Goal: Task Accomplishment & Management: Manage account settings

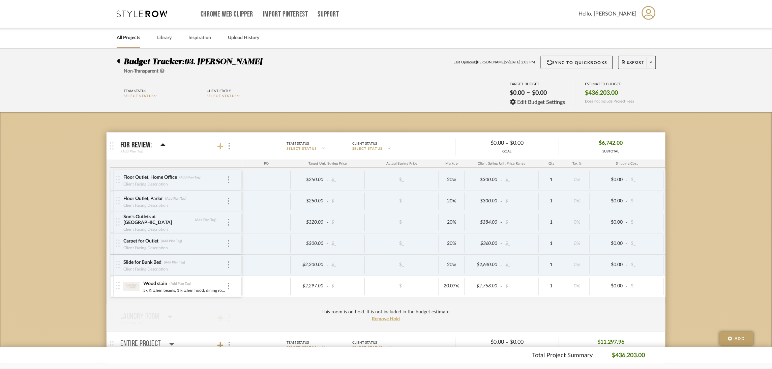
click at [221, 147] on icon at bounding box center [220, 146] width 6 height 6
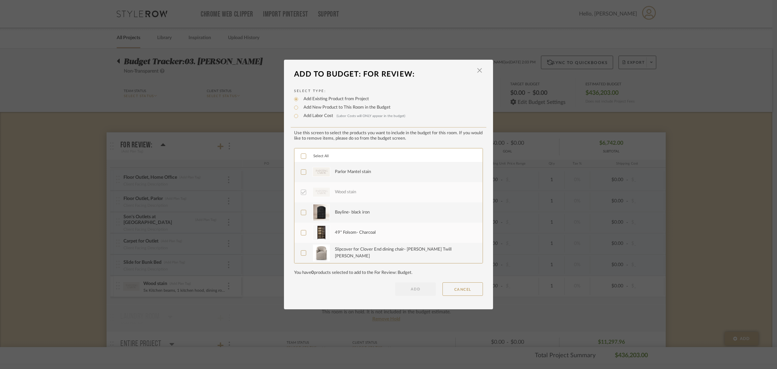
click at [317, 114] on label "Add Labor Cost (Labor Costs will ONLY appear in the budget)" at bounding box center [352, 116] width 105 height 7
click at [300, 114] on input "Add Labor Cost (Labor Costs will ONLY appear in the budget)" at bounding box center [296, 116] width 8 height 8
radio input "true"
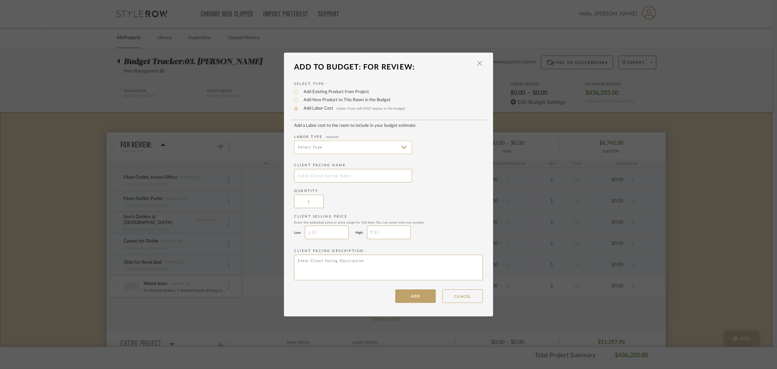
click at [403, 148] on input at bounding box center [353, 147] width 118 height 13
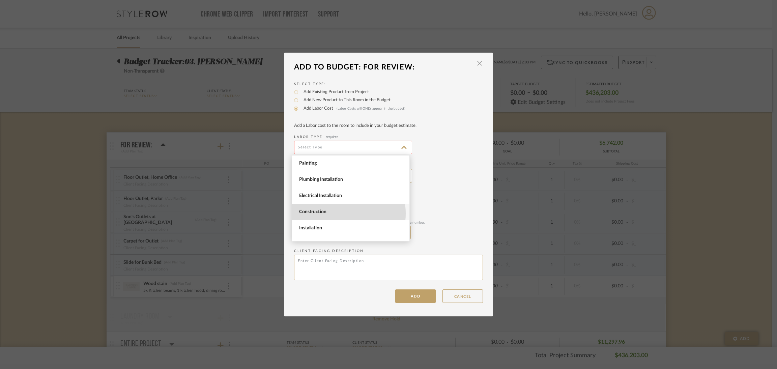
click at [333, 213] on span "Construction" at bounding box center [351, 212] width 105 height 6
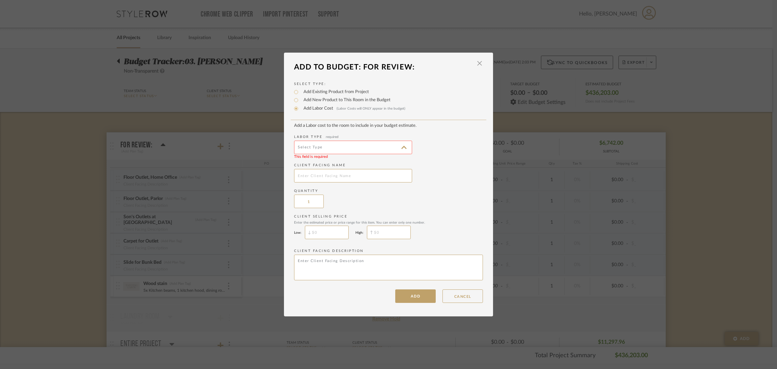
type input "Construction"
click at [334, 180] on input "text" at bounding box center [353, 175] width 118 height 13
type input "Parlor Mantel"
click at [406, 292] on button "ADD" at bounding box center [415, 295] width 40 height 13
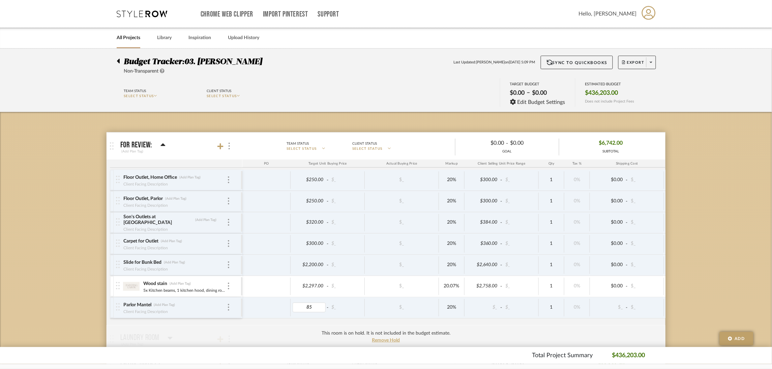
type input "850"
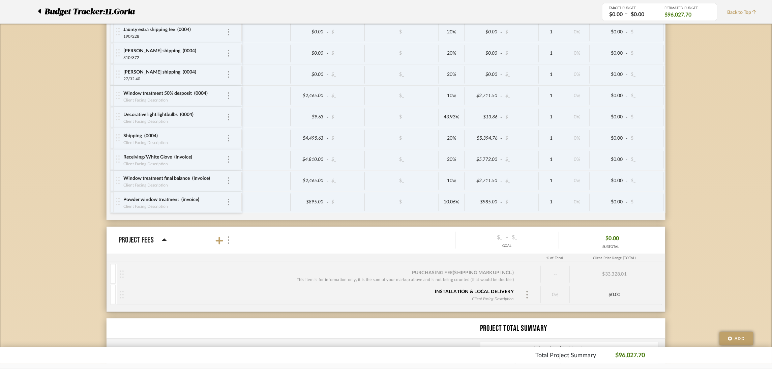
scroll to position [910, 0]
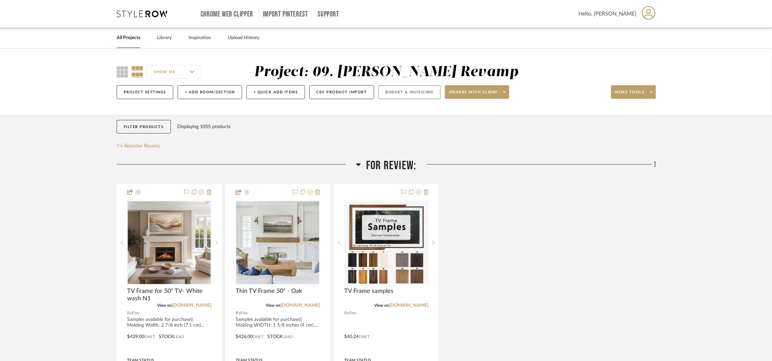
click at [420, 89] on button "Budget & Invoicing" at bounding box center [410, 92] width 62 height 14
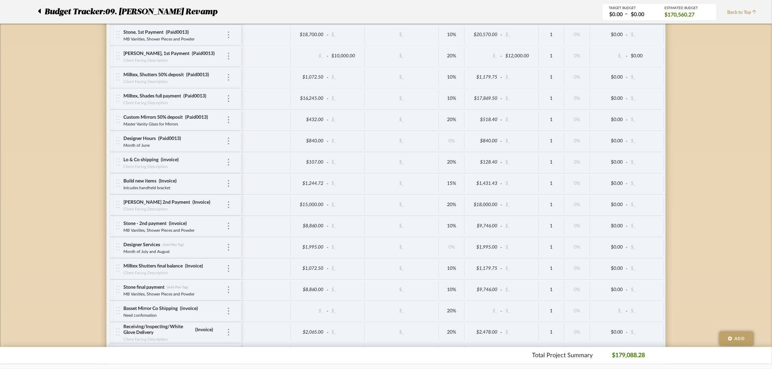
scroll to position [1769, 0]
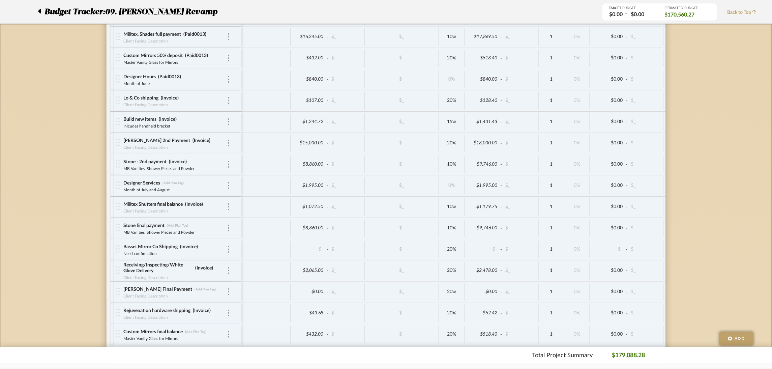
drag, startPoint x: 69, startPoint y: 93, endPoint x: 79, endPoint y: 92, distance: 9.8
type input "i"
type input "00014"
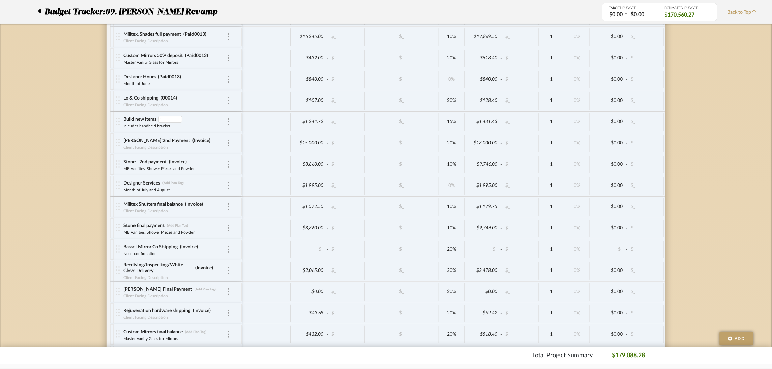
type input "I"
type input "00014"
type input "I"
type input "00014"
type input "i"
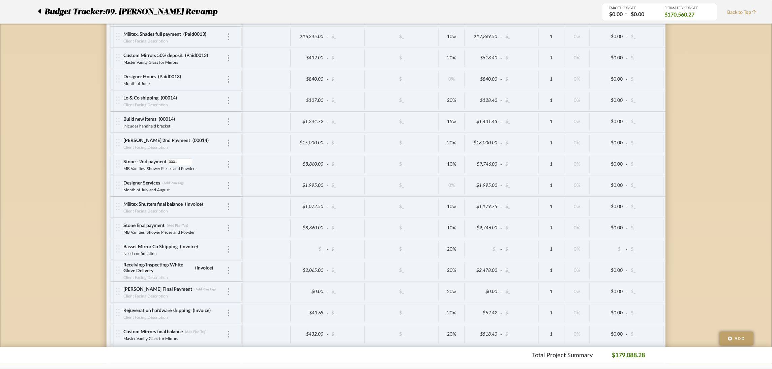
type input "00014"
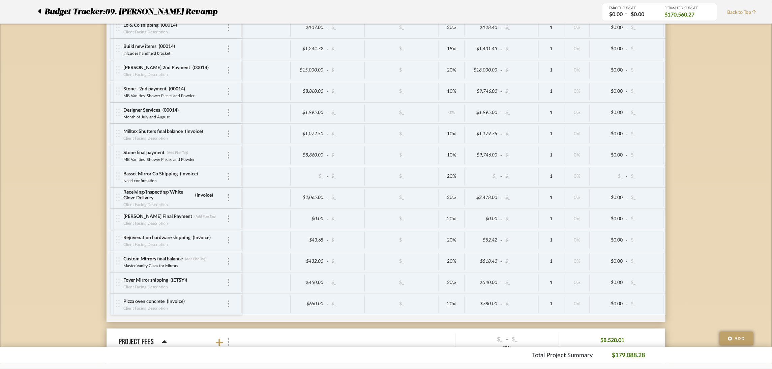
scroll to position [1870, 0]
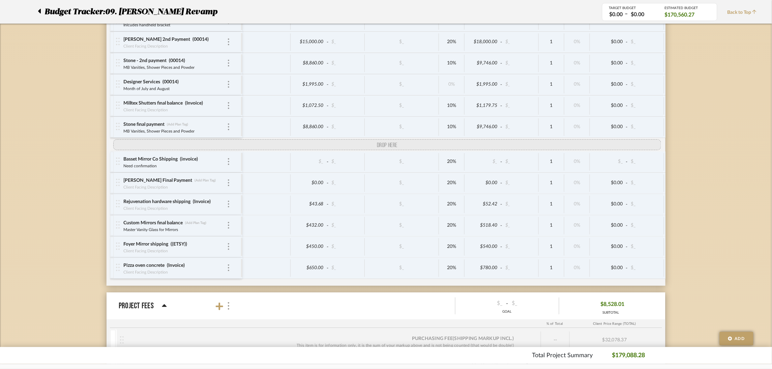
drag, startPoint x: 116, startPoint y: 175, endPoint x: 117, endPoint y: 155, distance: 19.6
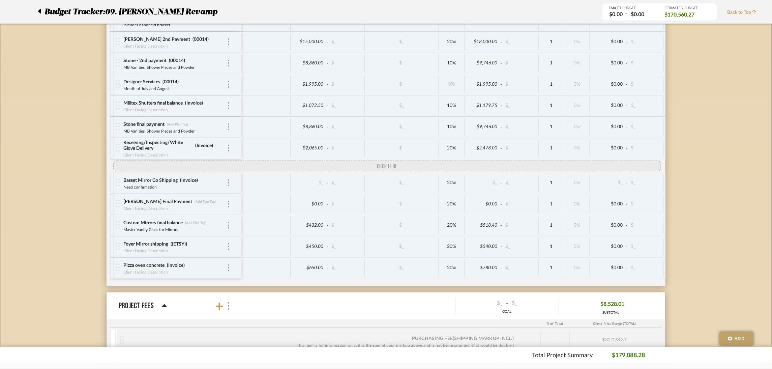
drag, startPoint x: 117, startPoint y: 219, endPoint x: 120, endPoint y: 178, distance: 40.9
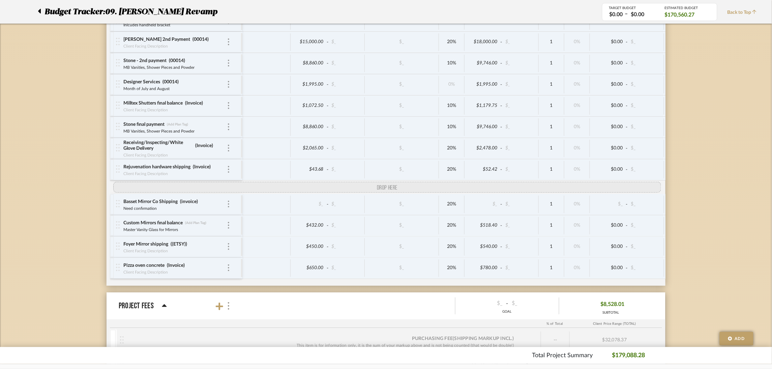
drag, startPoint x: 119, startPoint y: 219, endPoint x: 118, endPoint y: 198, distance: 20.9
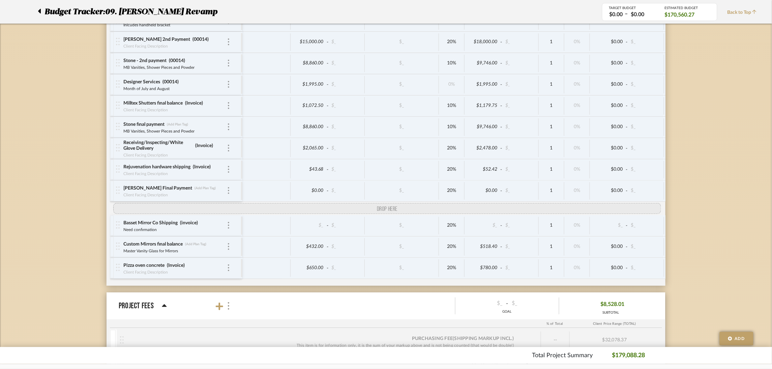
drag, startPoint x: 119, startPoint y: 262, endPoint x: 117, endPoint y: 218, distance: 43.5
drag, startPoint x: 119, startPoint y: 263, endPoint x: 120, endPoint y: 221, distance: 41.8
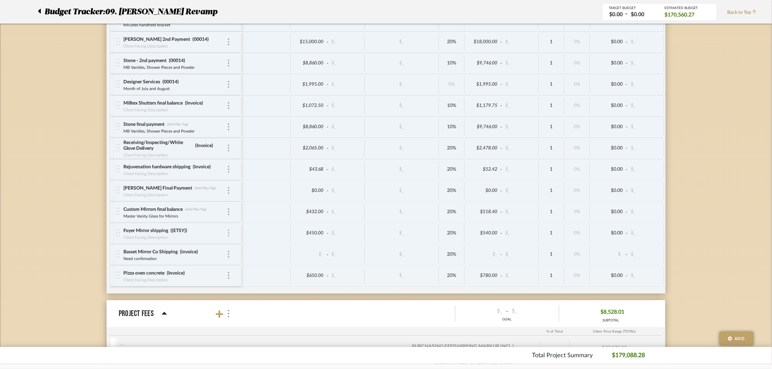
click at [229, 236] on img at bounding box center [228, 233] width 1 height 7
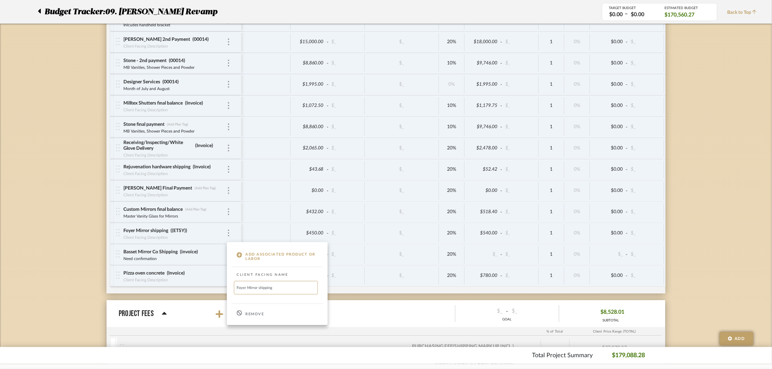
click at [253, 310] on div "Remove" at bounding box center [277, 313] width 101 height 18
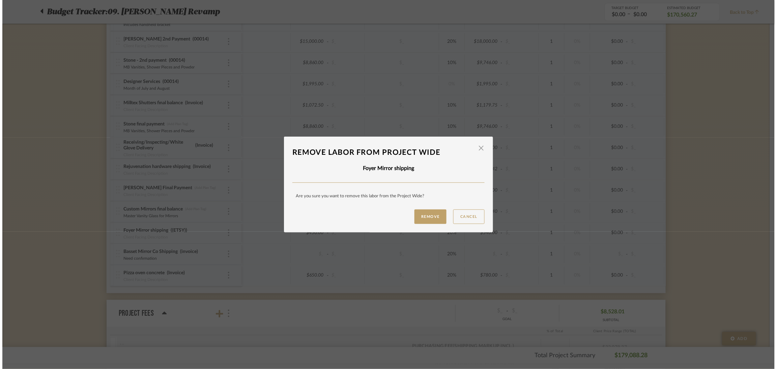
scroll to position [0, 0]
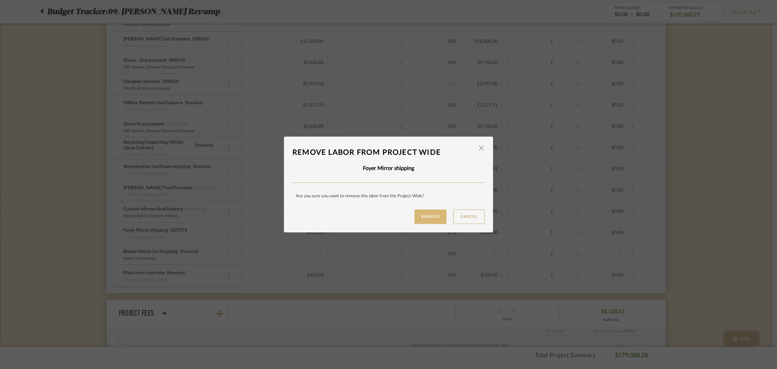
click at [426, 221] on button "Remove" at bounding box center [430, 216] width 32 height 14
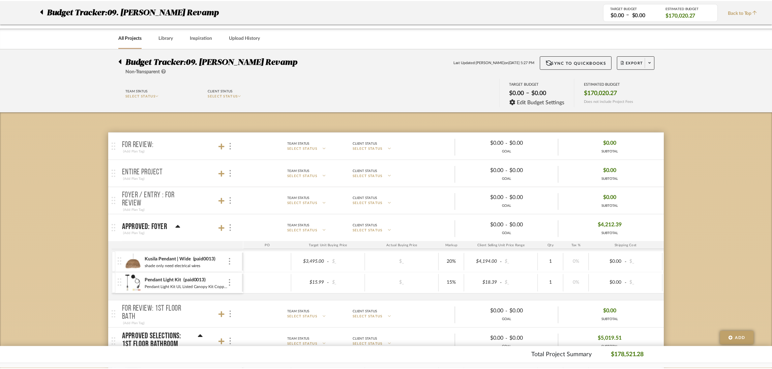
scroll to position [1870, 0]
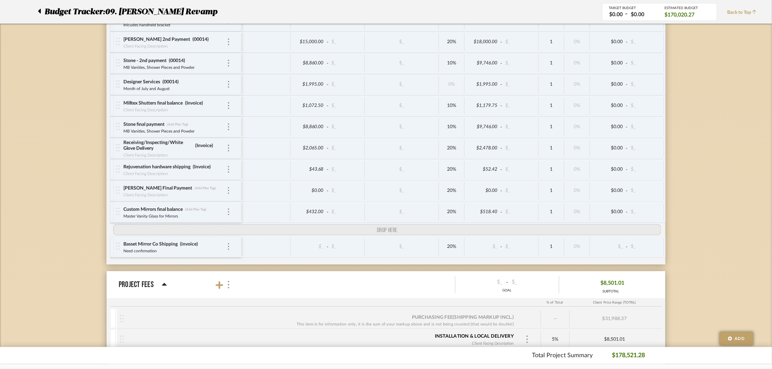
drag, startPoint x: 117, startPoint y: 262, endPoint x: 118, endPoint y: 239, distance: 22.9
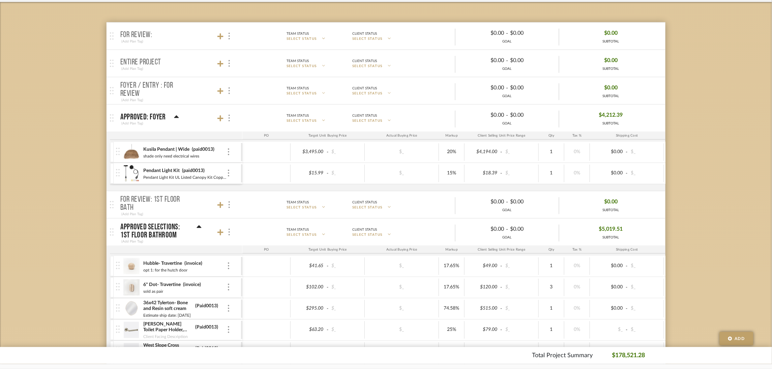
scroll to position [151, 0]
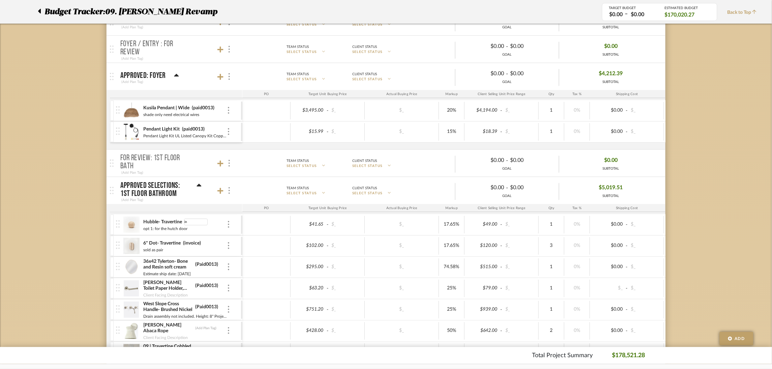
type input "i"
type input "00014"
type input "i"
type input "00014"
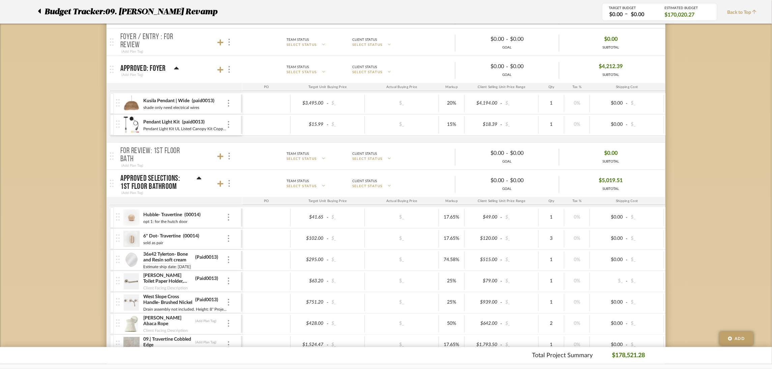
scroll to position [202, 0]
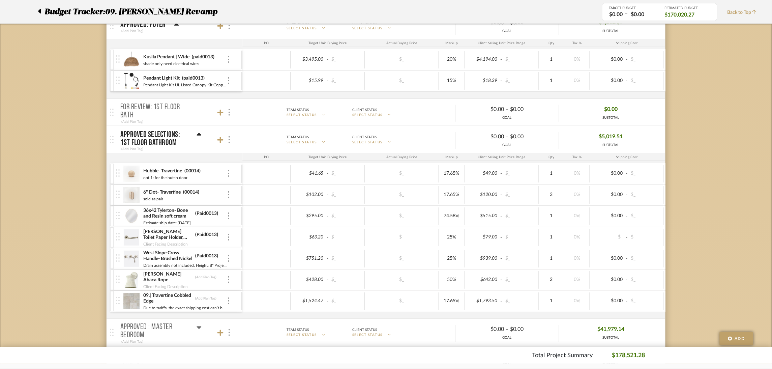
click at [198, 133] on icon at bounding box center [199, 134] width 5 height 8
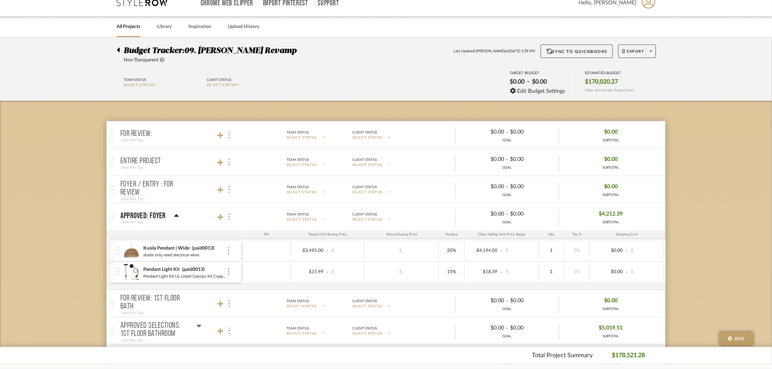
scroll to position [0, 0]
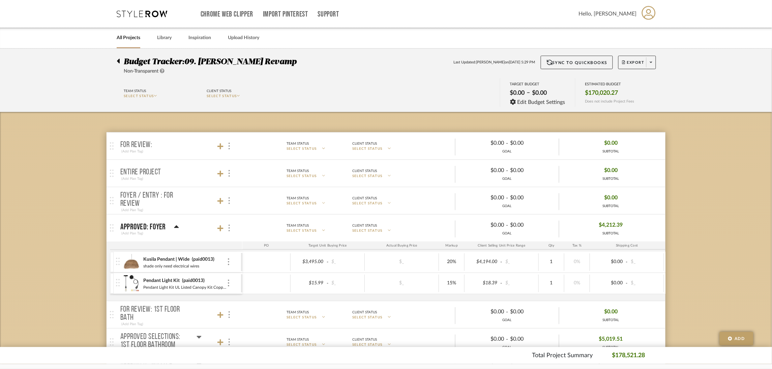
click at [175, 224] on icon at bounding box center [176, 227] width 5 height 8
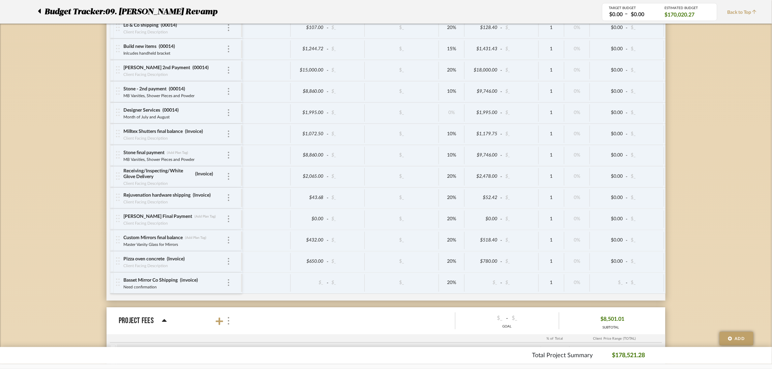
scroll to position [1618, 0]
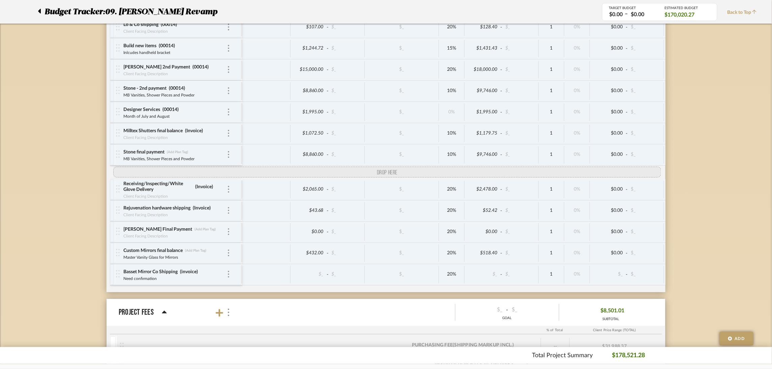
drag, startPoint x: 116, startPoint y: 267, endPoint x: 117, endPoint y: 180, distance: 87.0
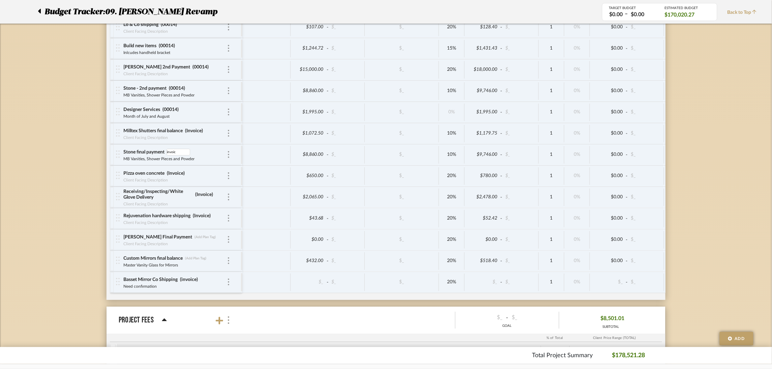
type input "invoice"
